Goal: Transaction & Acquisition: Purchase product/service

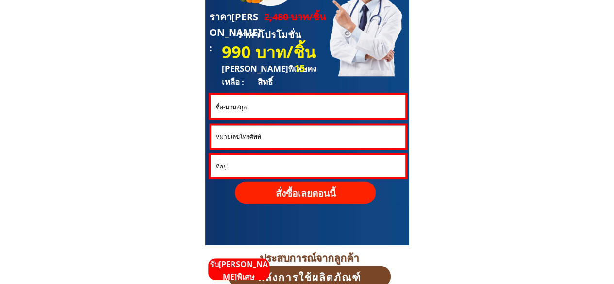
scroll to position [2620, 0]
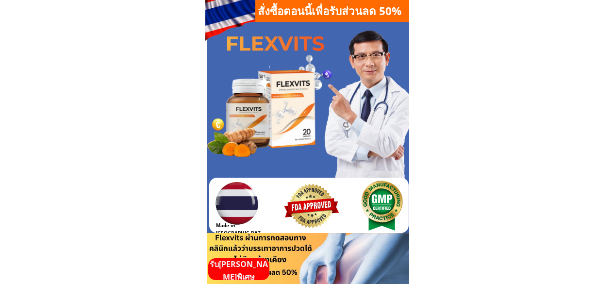
scroll to position [582, 0]
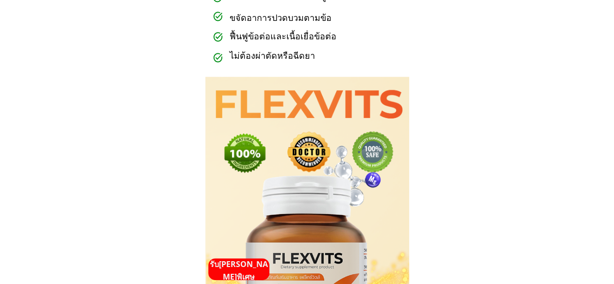
click at [253, 263] on p "รับ[PERSON_NAME]พิเศษ" at bounding box center [238, 270] width 61 height 25
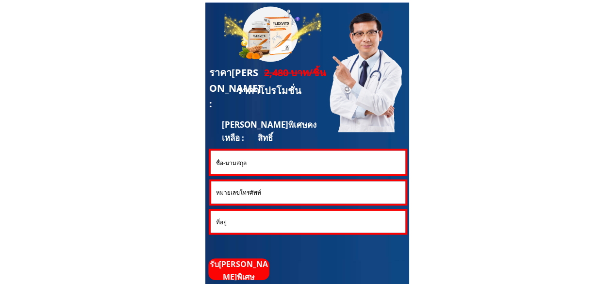
scroll to position [2620, 0]
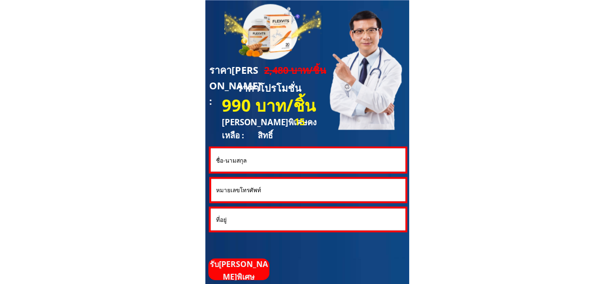
click at [268, 163] on input "text" at bounding box center [307, 159] width 189 height 23
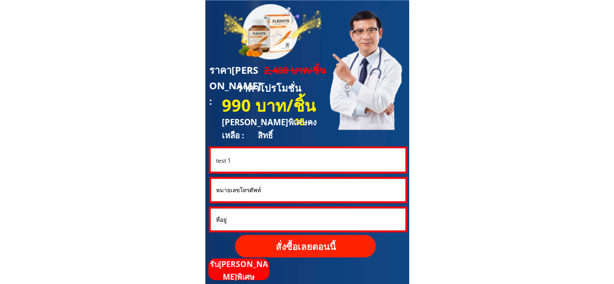
type input "test 1"
click at [277, 189] on input "tel" at bounding box center [308, 190] width 189 height 22
type input "0988438133"
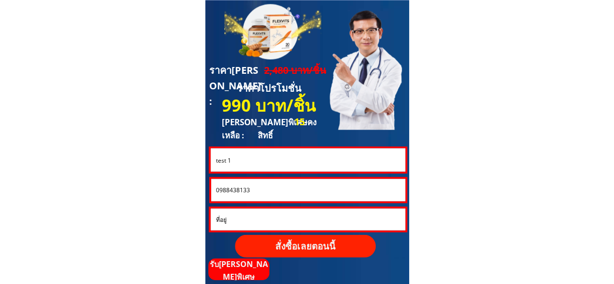
click at [315, 248] on p "สั่งซื้อเลยตอนนี้" at bounding box center [305, 245] width 141 height 23
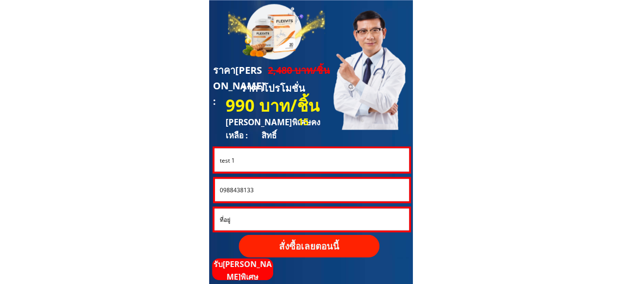
scroll to position [0, 0]
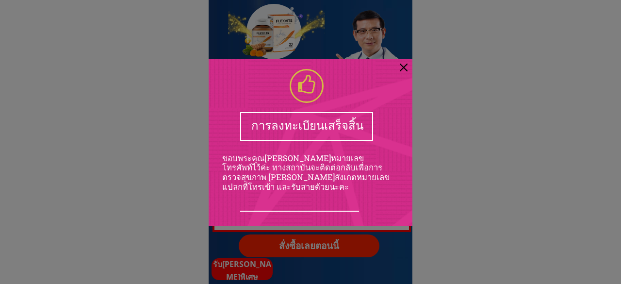
click at [403, 64] on div at bounding box center [404, 68] width 8 height 8
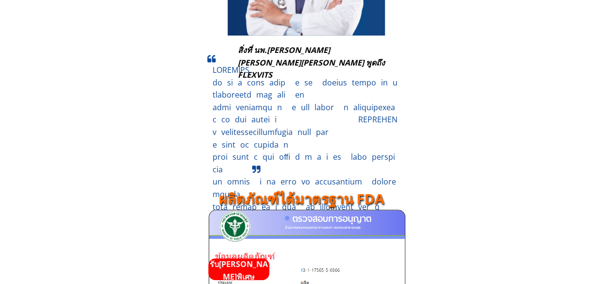
scroll to position [2135, 0]
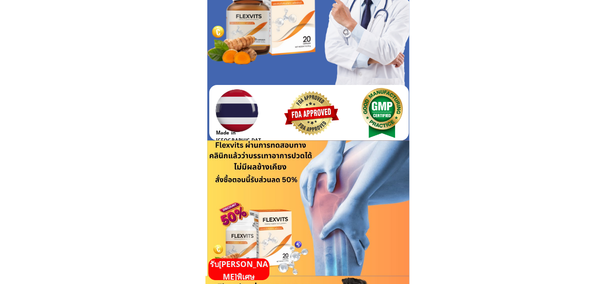
scroll to position [97, 0]
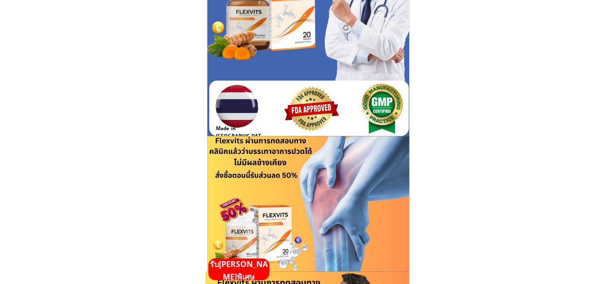
click at [243, 271] on p "รับ[PERSON_NAME]พิเศษ" at bounding box center [238, 270] width 61 height 25
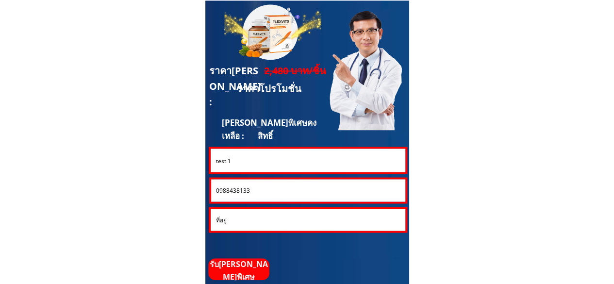
scroll to position [2620, 0]
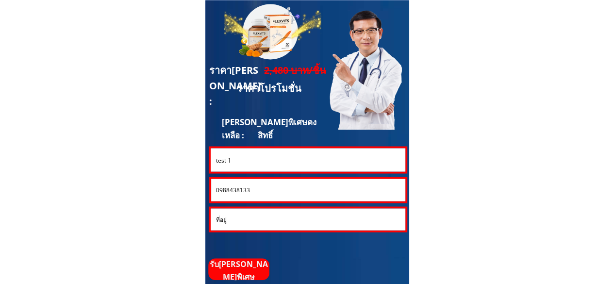
click at [269, 165] on input "test 1" at bounding box center [307, 159] width 189 height 23
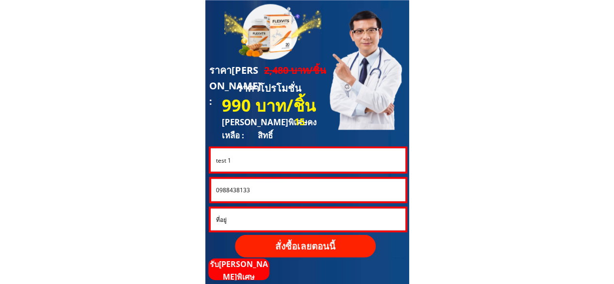
click at [227, 161] on input "test 1" at bounding box center [307, 159] width 189 height 23
type input "test 2"
drag, startPoint x: 242, startPoint y: 189, endPoint x: 255, endPoint y: 189, distance: 13.1
click at [255, 189] on input "0988438133" at bounding box center [308, 190] width 189 height 22
type input "0988438444"
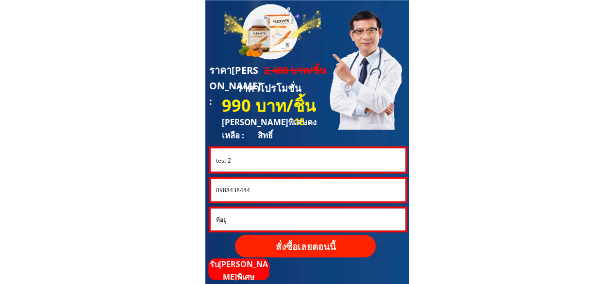
click at [290, 247] on p "สั่งซื้อเลยตอนนี้" at bounding box center [305, 245] width 141 height 23
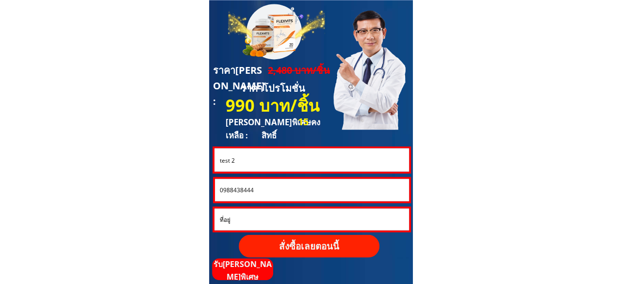
scroll to position [0, 0]
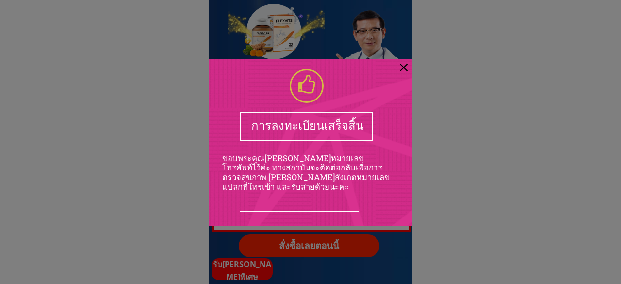
click at [404, 66] on div at bounding box center [404, 68] width 8 height 8
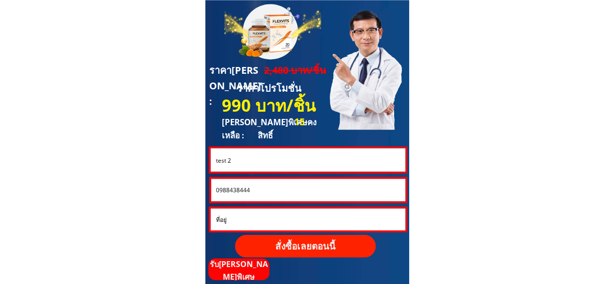
scroll to position [2863, 0]
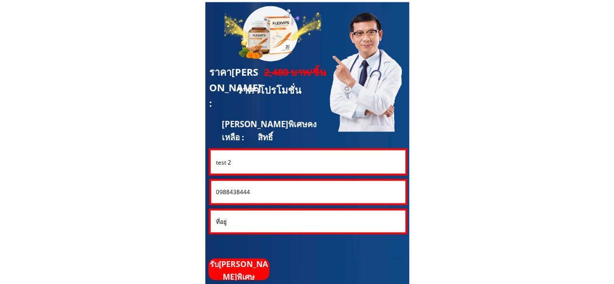
scroll to position [2620, 0]
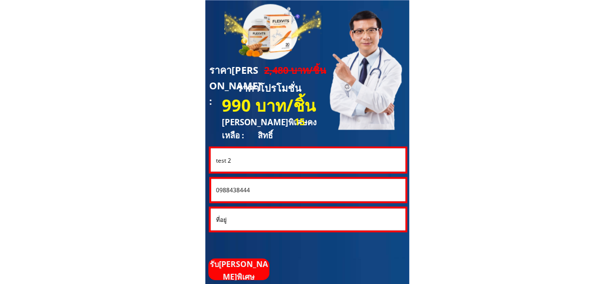
click at [266, 164] on input "test 2" at bounding box center [307, 159] width 189 height 23
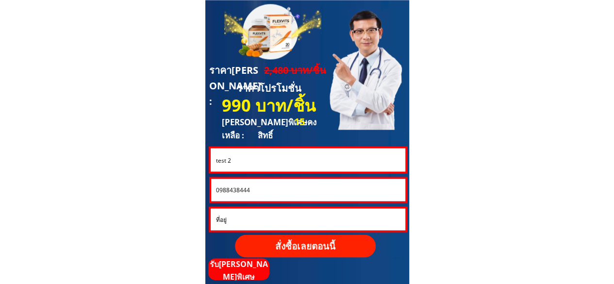
drag, startPoint x: 229, startPoint y: 161, endPoint x: 234, endPoint y: 161, distance: 5.3
click at [234, 161] on input "test 2" at bounding box center [307, 159] width 189 height 23
type input "test 3"
click at [254, 189] on input "0988438444" at bounding box center [308, 190] width 189 height 22
drag, startPoint x: 241, startPoint y: 189, endPoint x: 247, endPoint y: 189, distance: 5.8
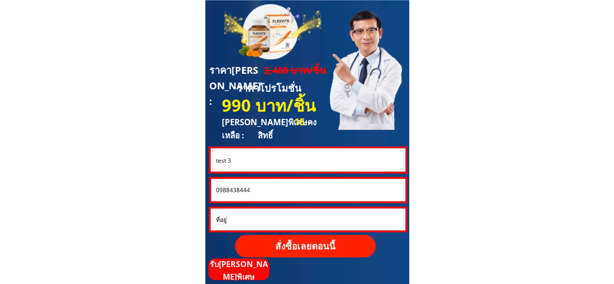
click at [247, 189] on input "0988438444" at bounding box center [308, 190] width 189 height 22
click at [239, 188] on input "0988438444" at bounding box center [308, 190] width 189 height 22
drag, startPoint x: 239, startPoint y: 188, endPoint x: 247, endPoint y: 188, distance: 8.2
click at [247, 188] on input "0988438444" at bounding box center [308, 190] width 189 height 22
click at [242, 190] on input "0988438444" at bounding box center [308, 190] width 189 height 22
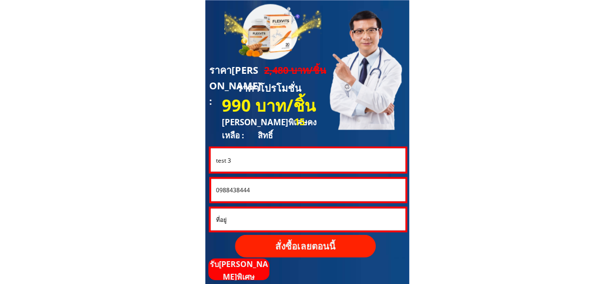
drag, startPoint x: 239, startPoint y: 190, endPoint x: 251, endPoint y: 190, distance: 11.7
click at [251, 190] on input "0988438444" at bounding box center [308, 190] width 189 height 22
type input "0988438555"
click at [302, 235] on p "สั่งซื้อเลยตอนนี้" at bounding box center [305, 245] width 141 height 23
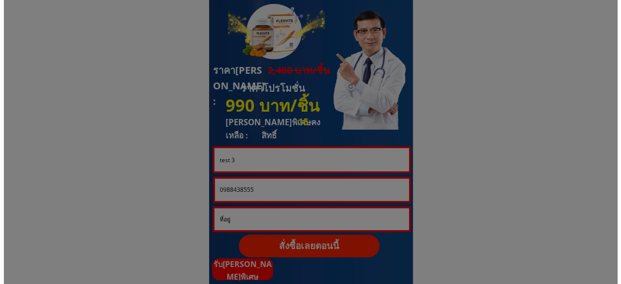
scroll to position [0, 0]
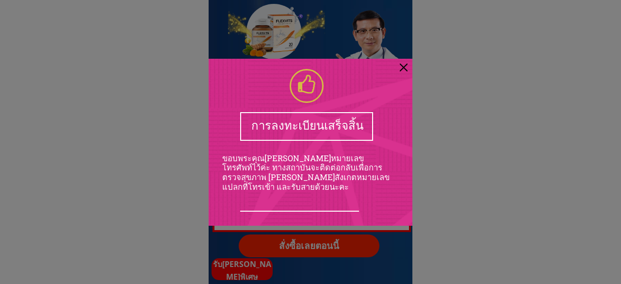
click at [405, 66] on div at bounding box center [404, 68] width 8 height 8
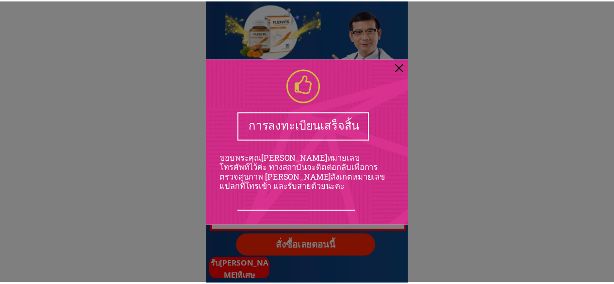
scroll to position [2620, 0]
